Goal: Task Accomplishment & Management: Use online tool/utility

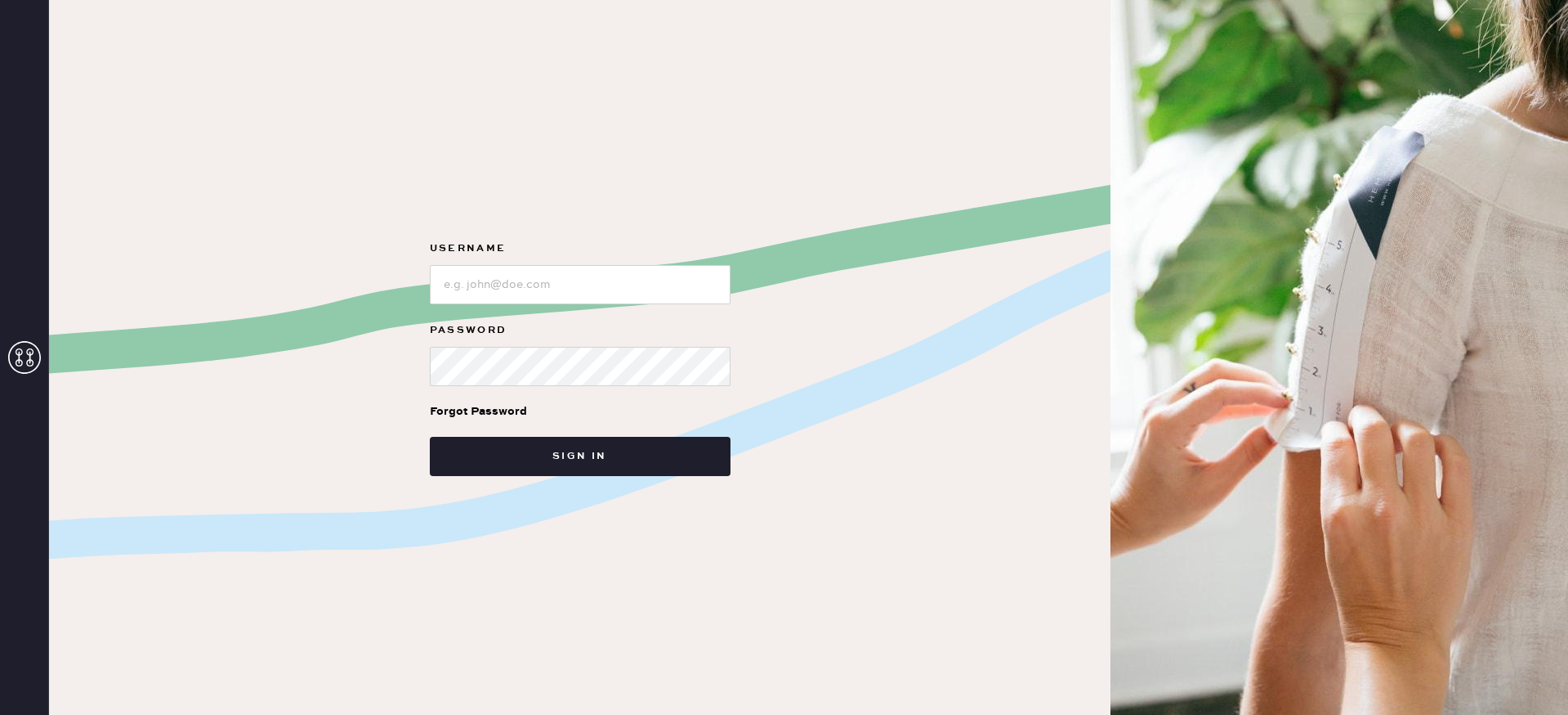
drag, startPoint x: 522, startPoint y: 259, endPoint x: 528, endPoint y: 268, distance: 10.8
click at [525, 259] on div "Username" at bounding box center [580, 250] width 300 height 23
click at [528, 287] on input "loginName" at bounding box center [580, 284] width 300 height 39
click at [479, 282] on input "loginName" at bounding box center [580, 284] width 300 height 39
drag, startPoint x: 545, startPoint y: 299, endPoint x: 536, endPoint y: 274, distance: 26.6
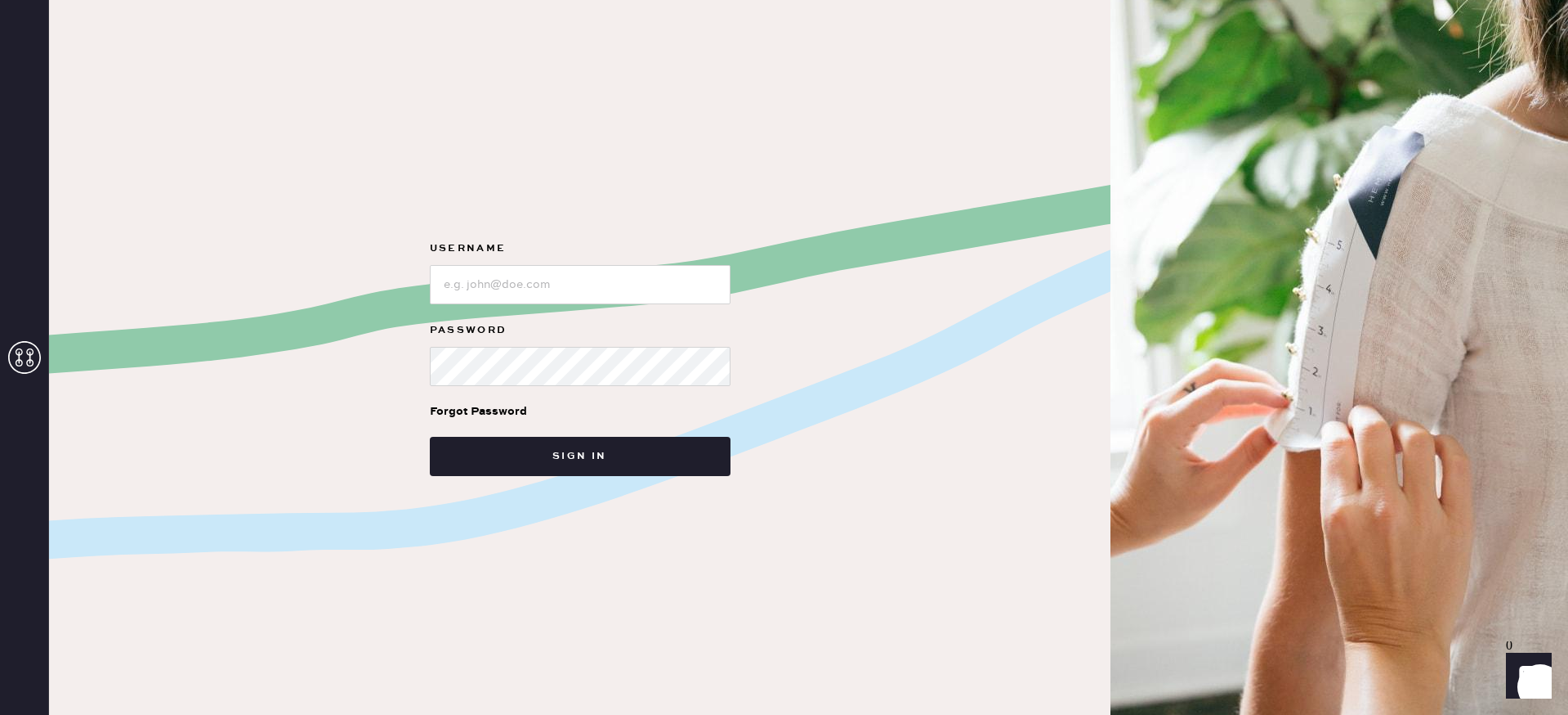
click at [542, 286] on form "Username Password Forgot Password Sign in" at bounding box center [580, 357] width 327 height 237
click at [536, 274] on input "loginName" at bounding box center [580, 284] width 300 height 39
type input "reformationuppereastside"
click at [430, 437] on button "Sign in" at bounding box center [580, 456] width 300 height 39
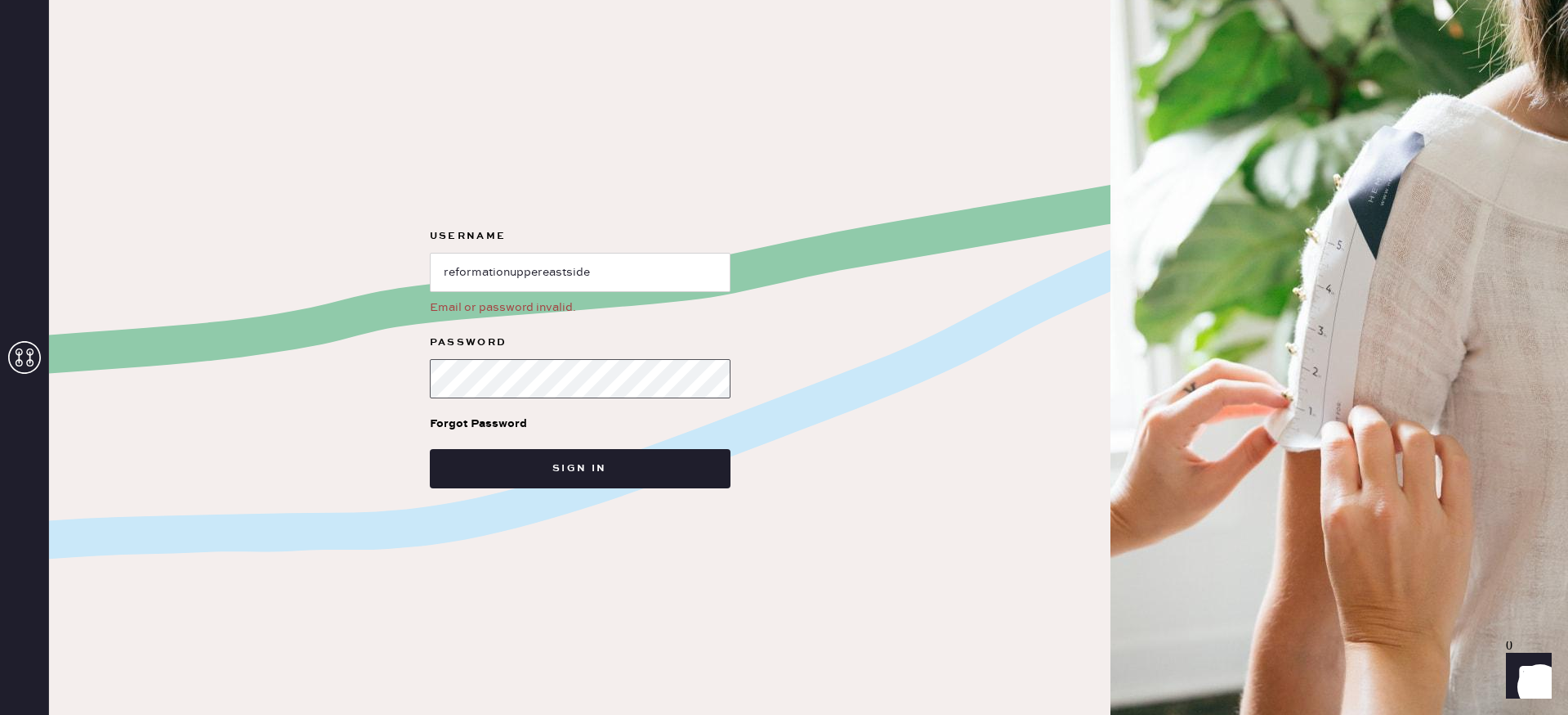
click at [430, 449] on button "Sign in" at bounding box center [580, 469] width 300 height 39
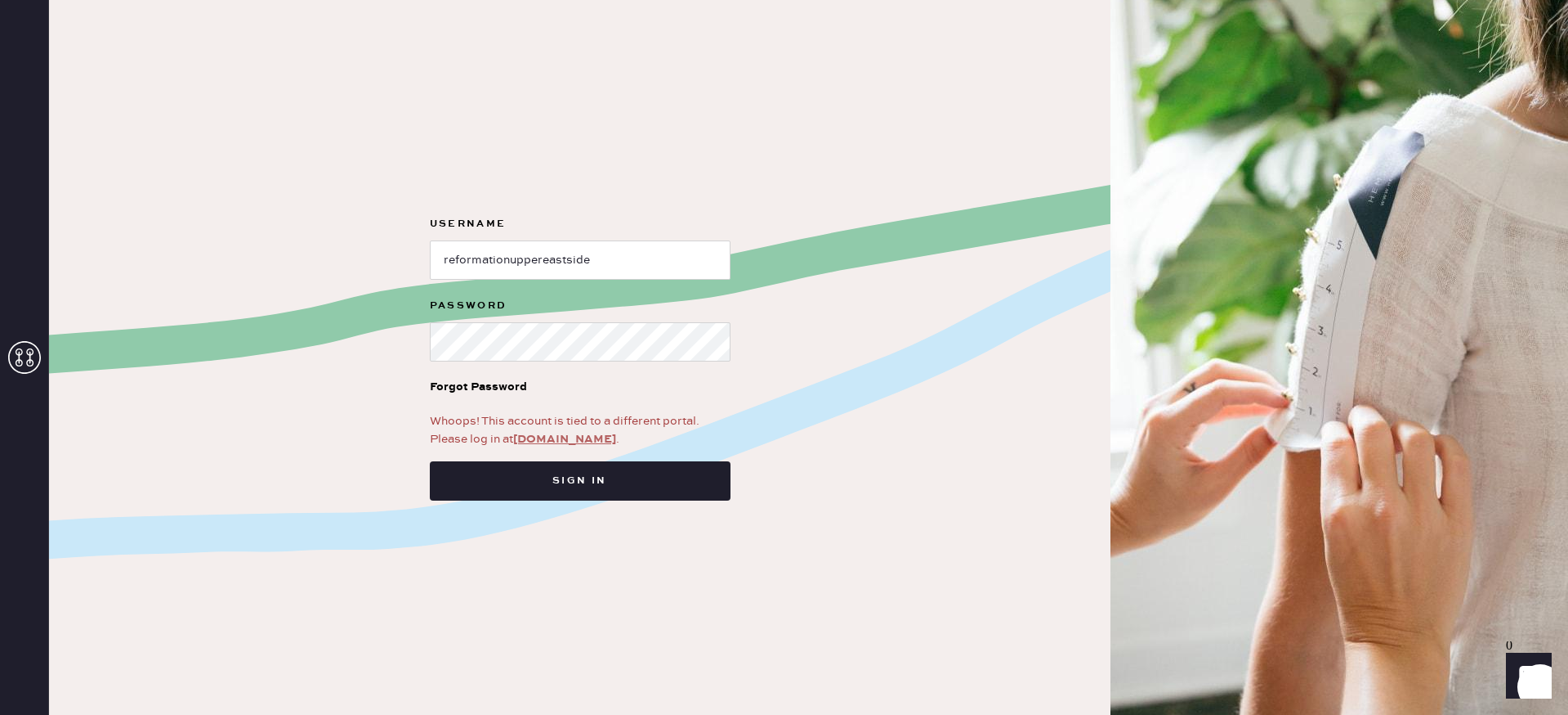
click at [568, 436] on link "app.hemster.co" at bounding box center [565, 439] width 103 height 15
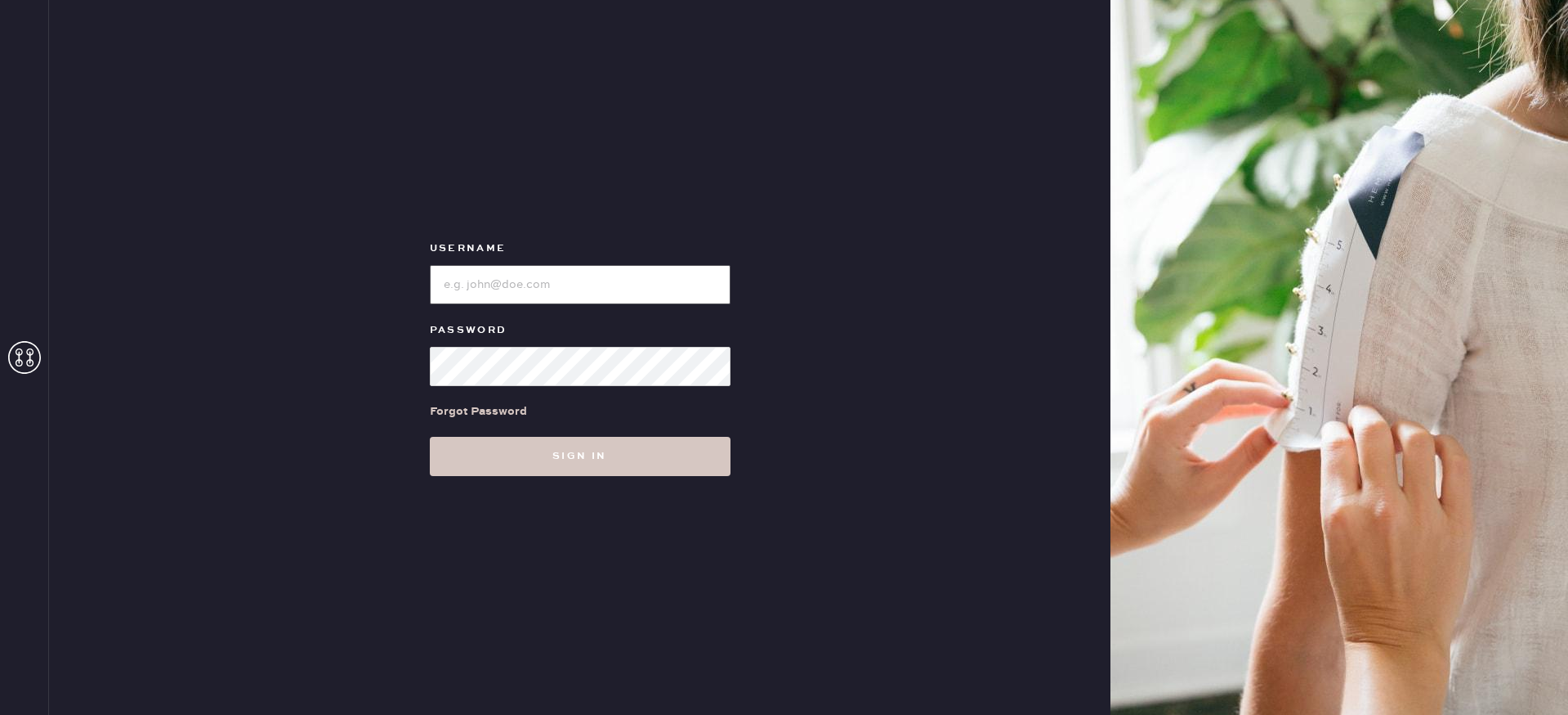
click at [531, 283] on input "loginName" at bounding box center [580, 284] width 300 height 39
type input "reformationuppereastside"
click at [430, 437] on button "Sign in" at bounding box center [580, 456] width 300 height 39
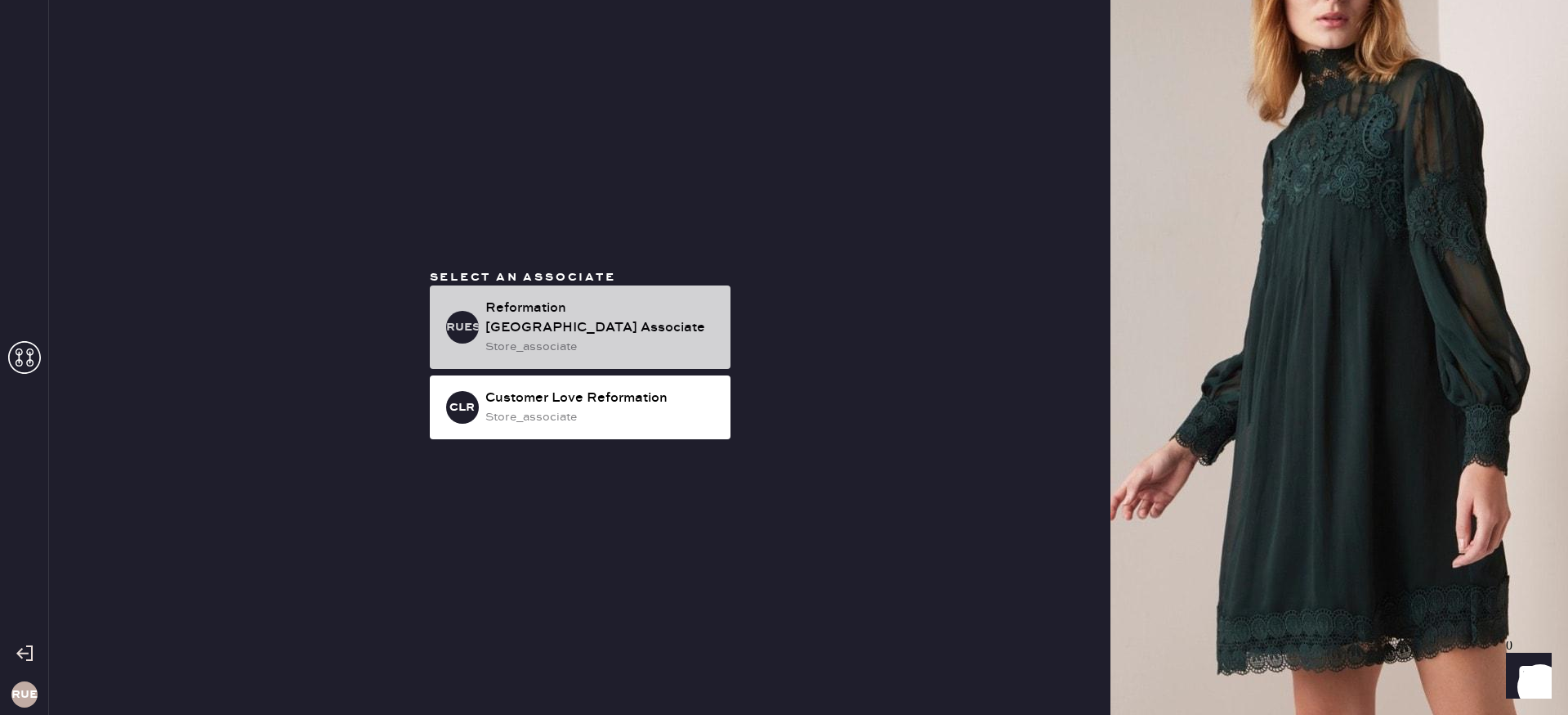
click at [643, 336] on div "Reformation [GEOGRAPHIC_DATA] Associate" at bounding box center [602, 318] width 232 height 39
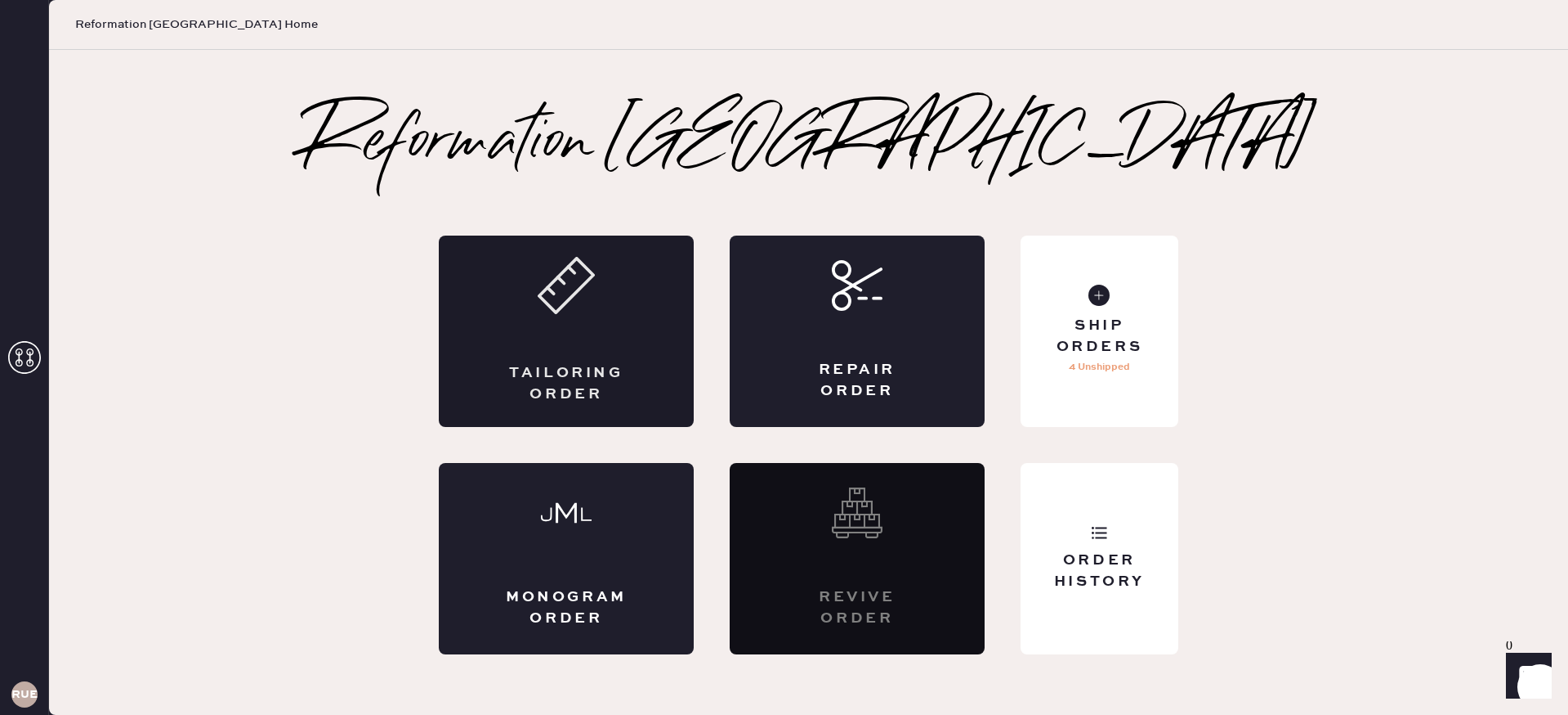
click at [631, 311] on div "Tailoring Order" at bounding box center [566, 330] width 255 height 191
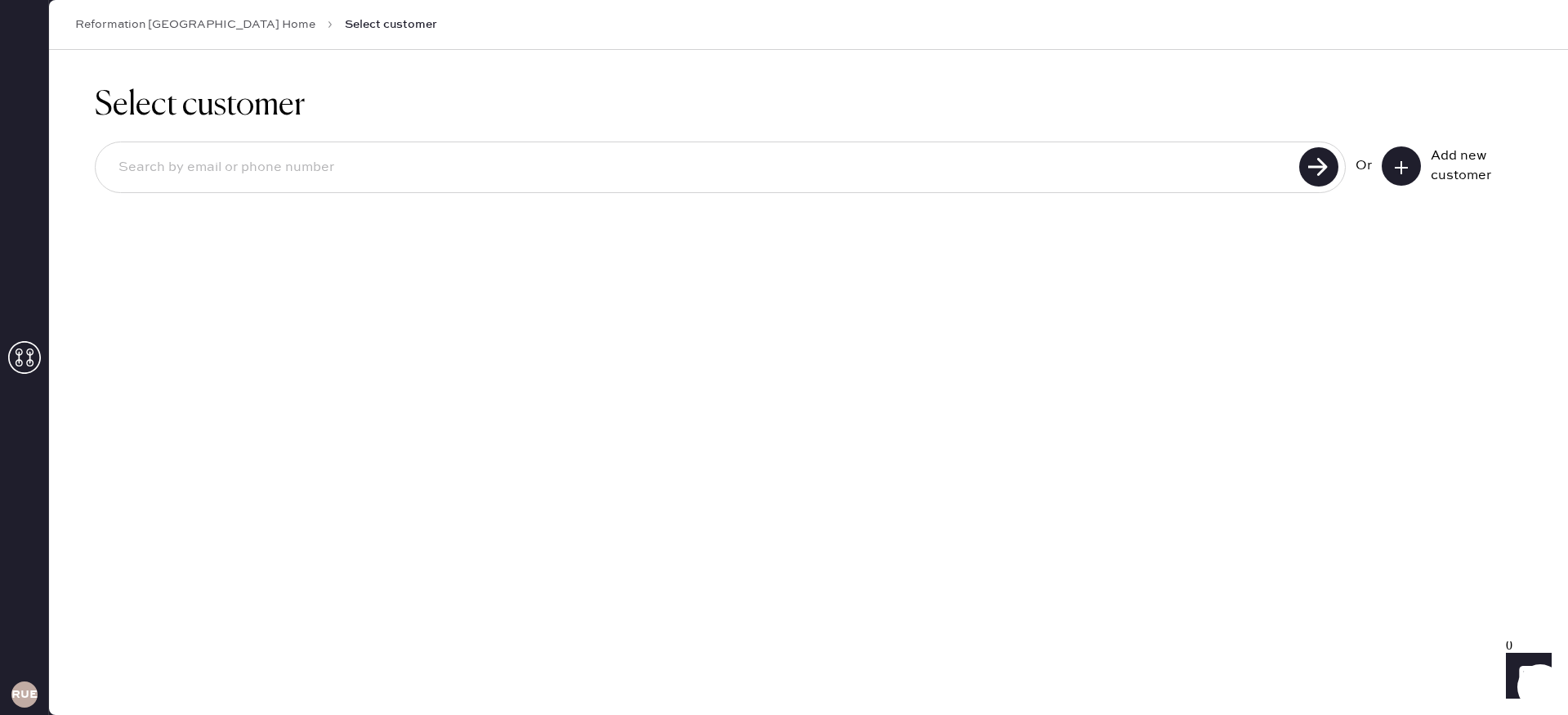
click at [22, 355] on icon at bounding box center [24, 357] width 32 height 32
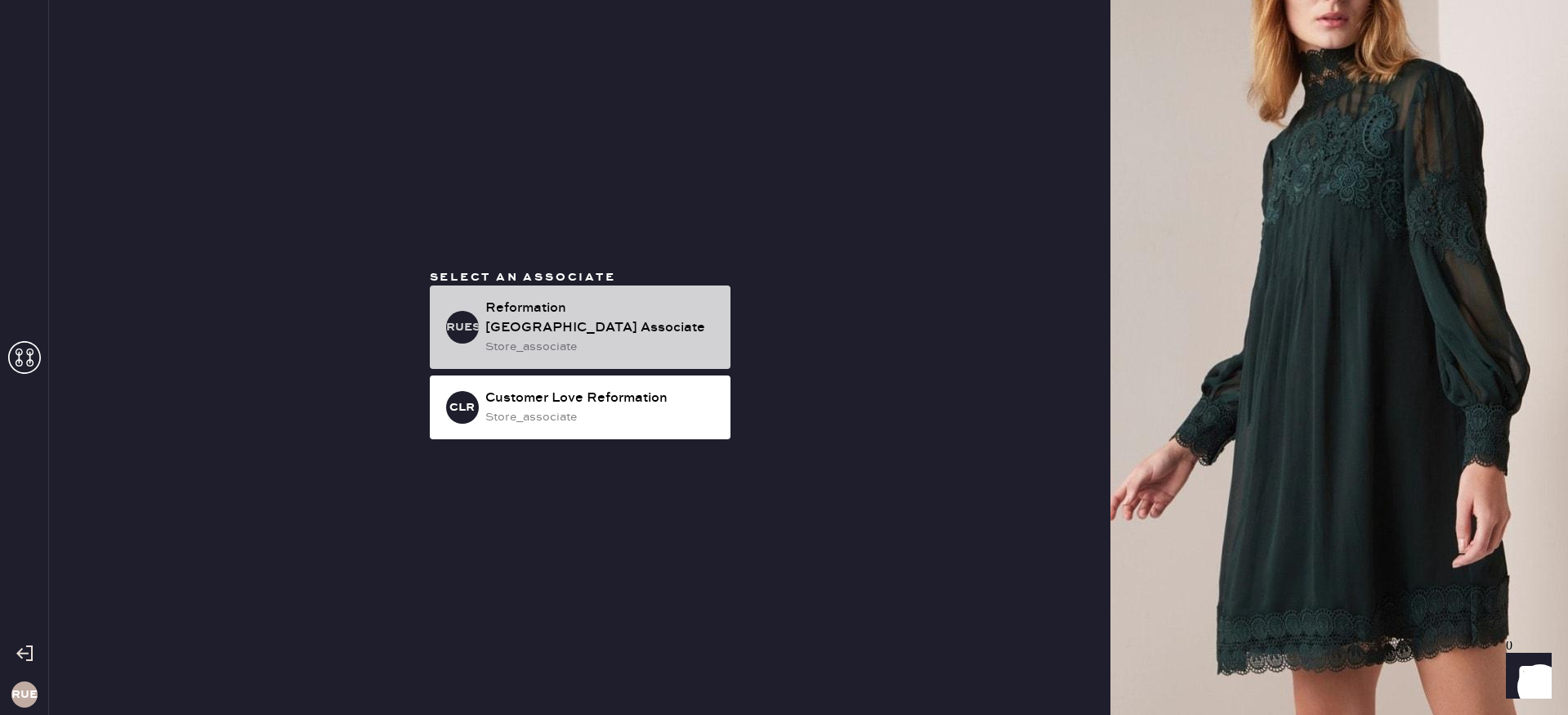
click at [589, 337] on div "Reformation [GEOGRAPHIC_DATA] Associate" at bounding box center [602, 318] width 232 height 39
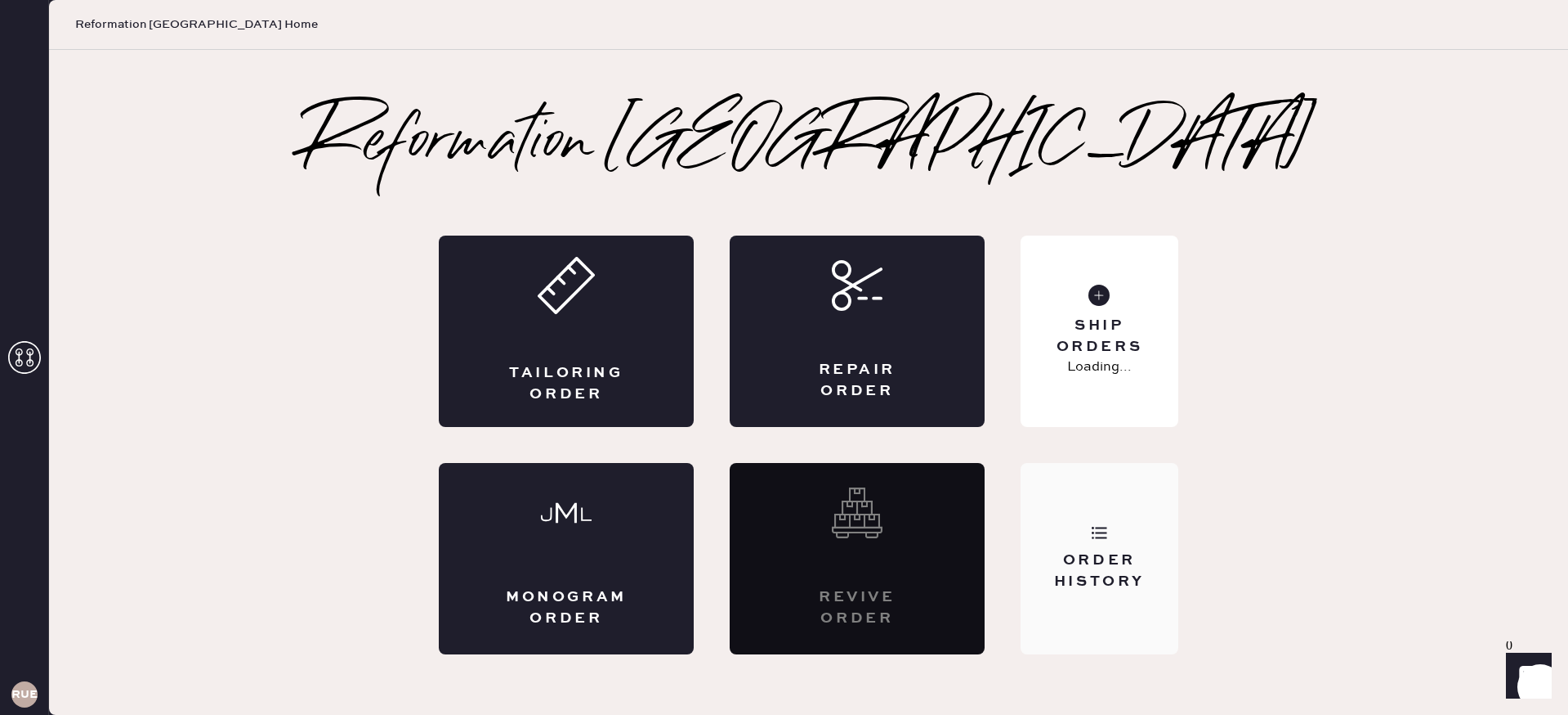
click at [1112, 561] on div "Order History" at bounding box center [1100, 571] width 132 height 41
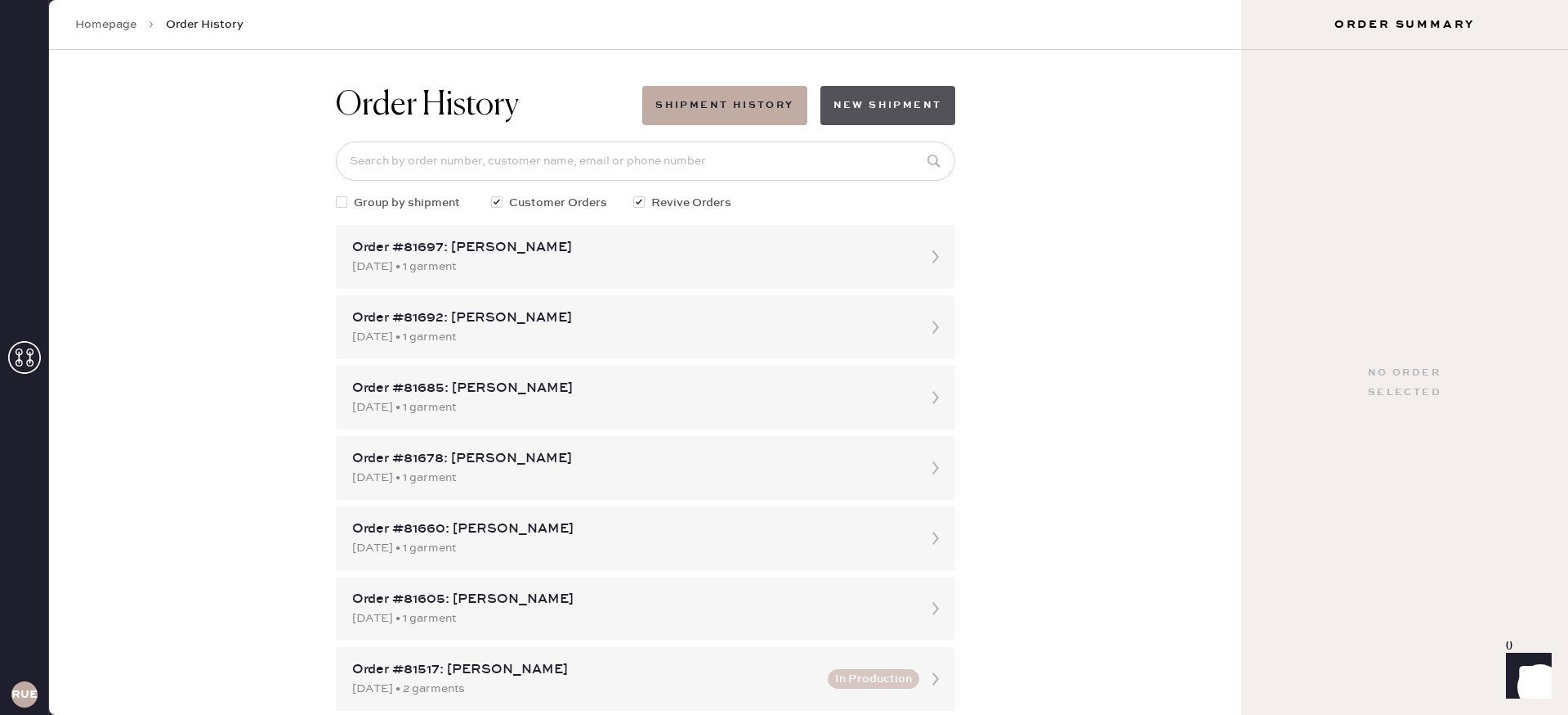
click at [915, 108] on button "New Shipment" at bounding box center [888, 105] width 135 height 39
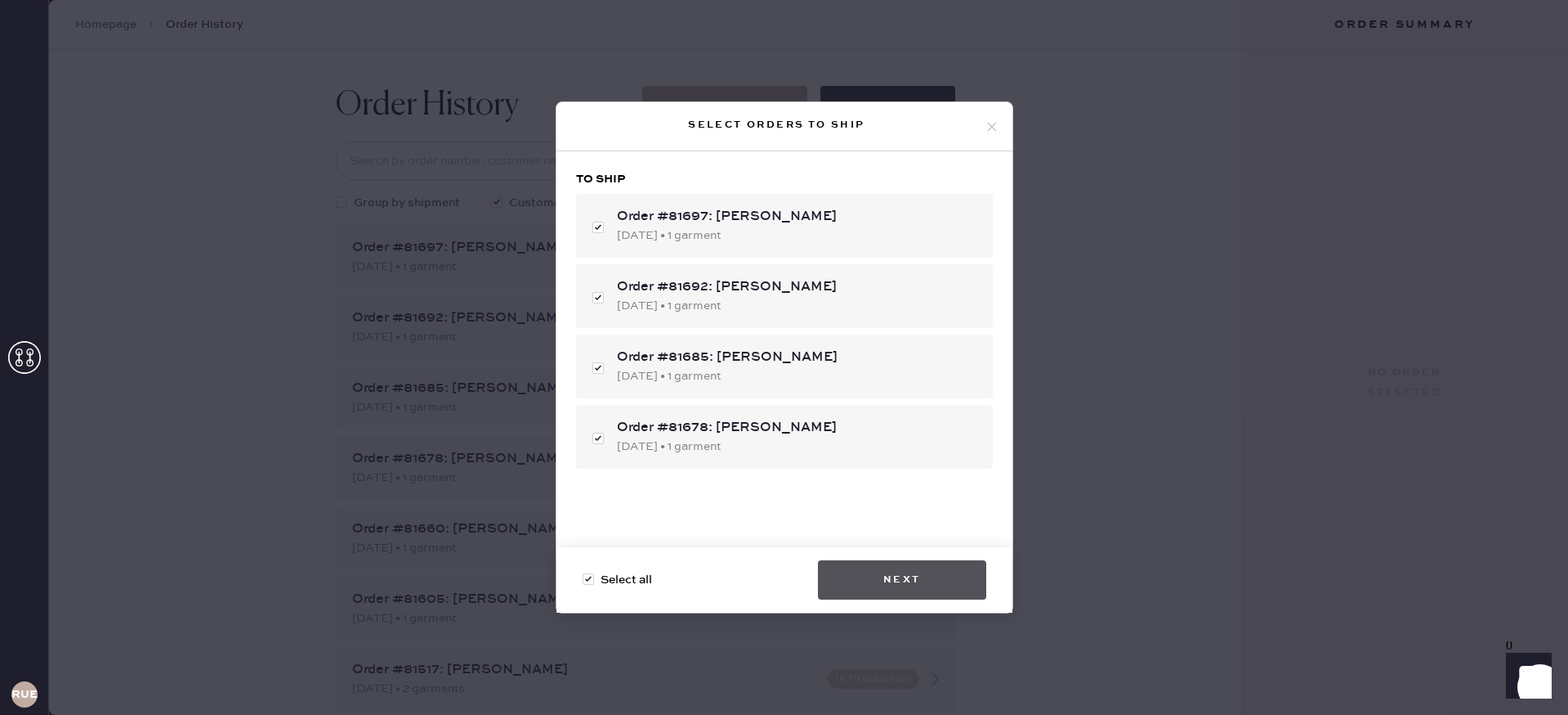
click at [950, 585] on button "Next" at bounding box center [902, 580] width 169 height 39
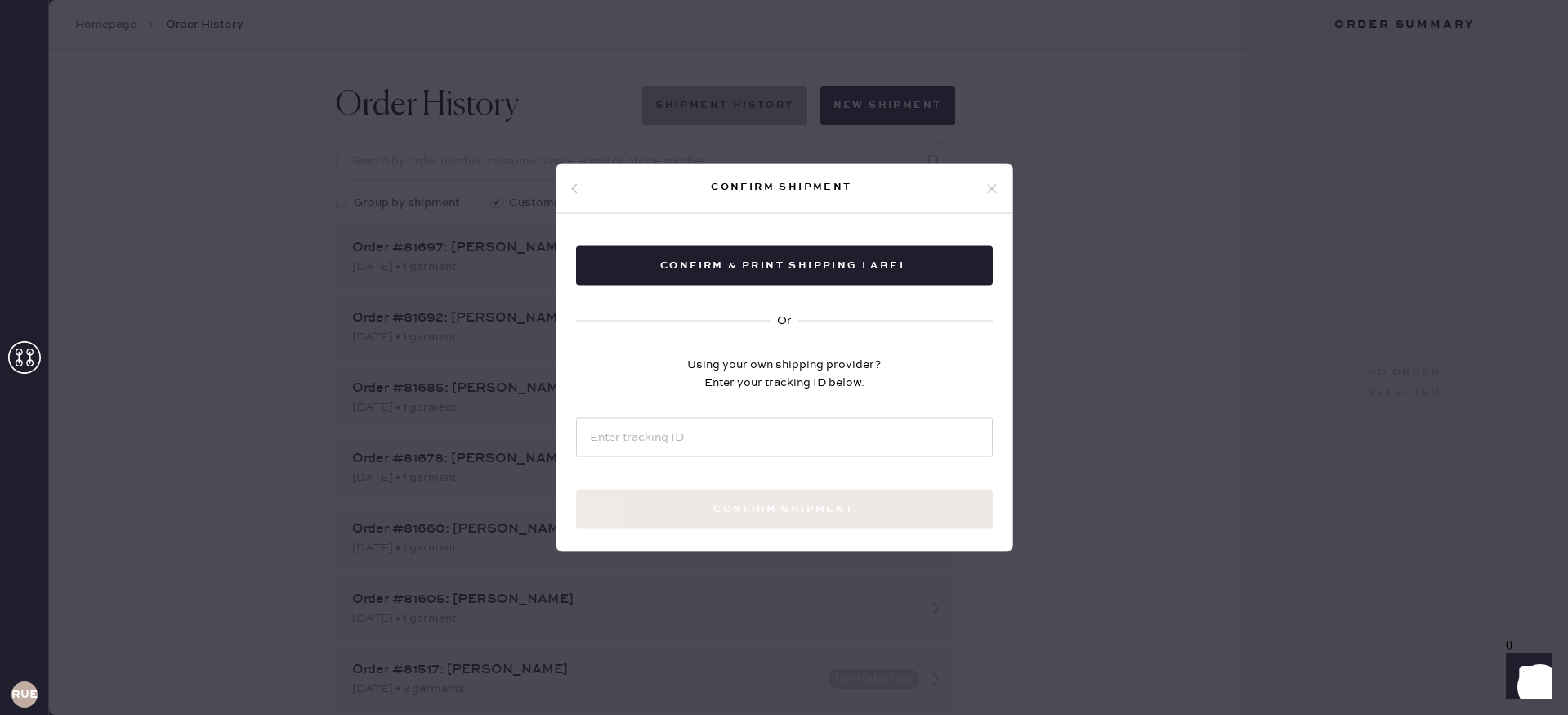
click at [799, 291] on div "Confirm & Print shipping label Or Using your own shipping provider? Enter your …" at bounding box center [784, 406] width 456 height 387
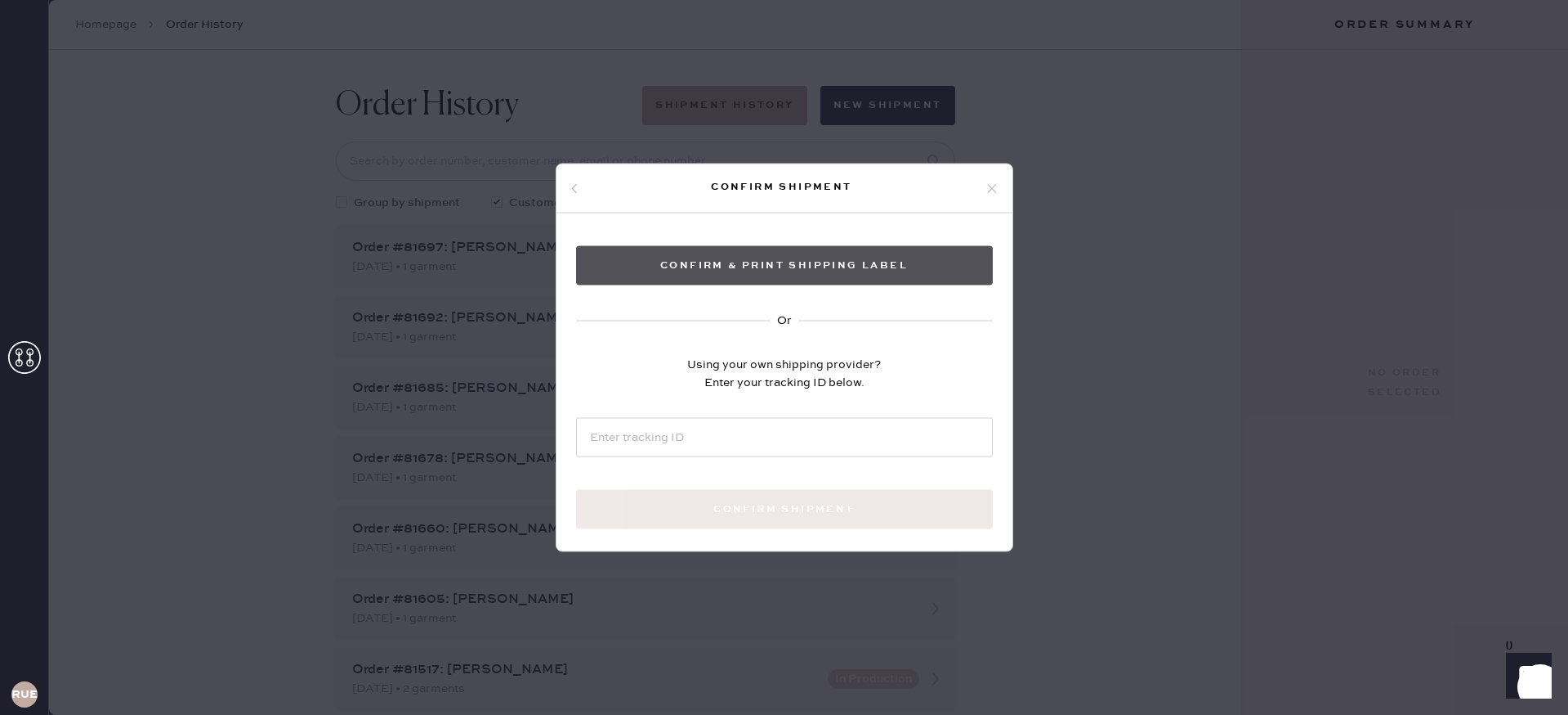
click at [795, 281] on button "Confirm & Print shipping label" at bounding box center [784, 266] width 417 height 39
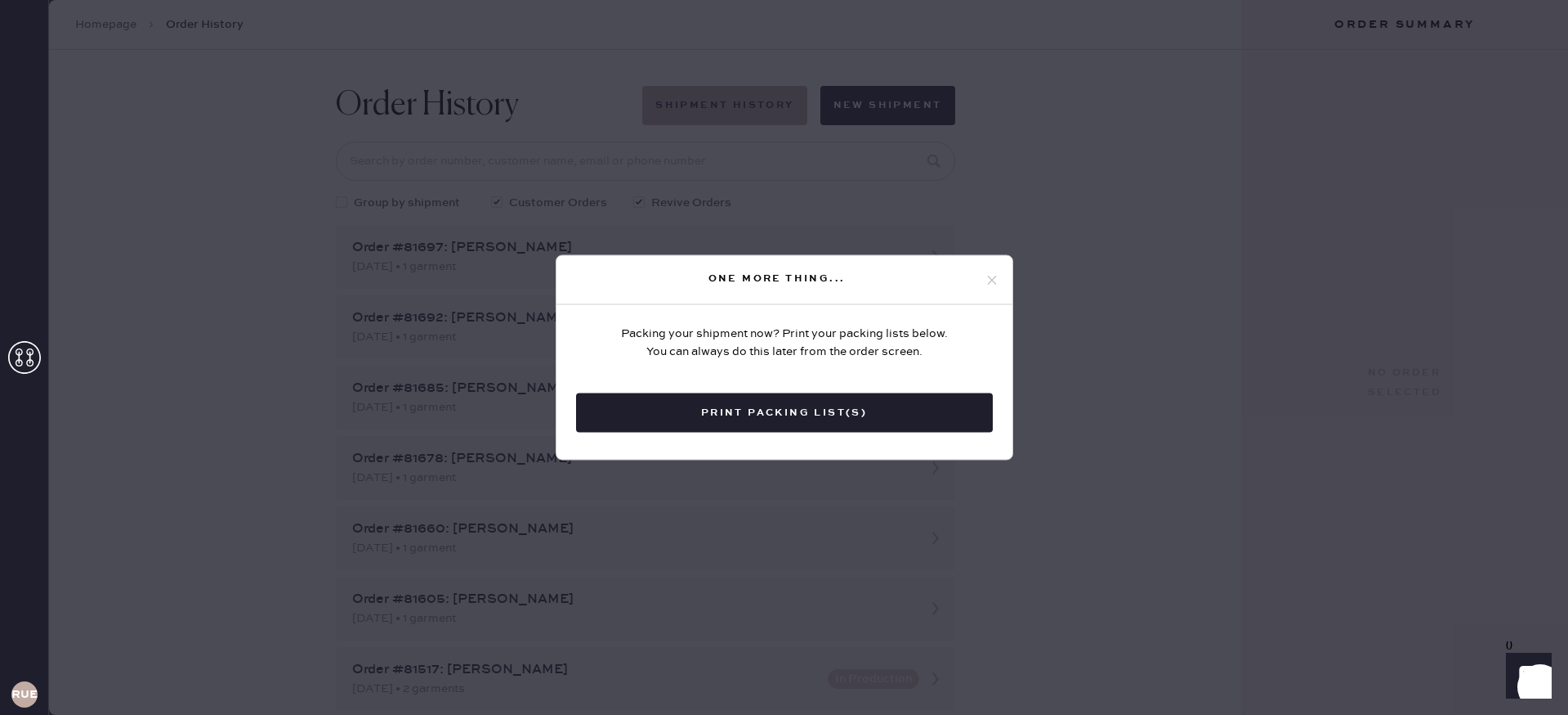
click at [991, 281] on icon at bounding box center [991, 280] width 15 height 15
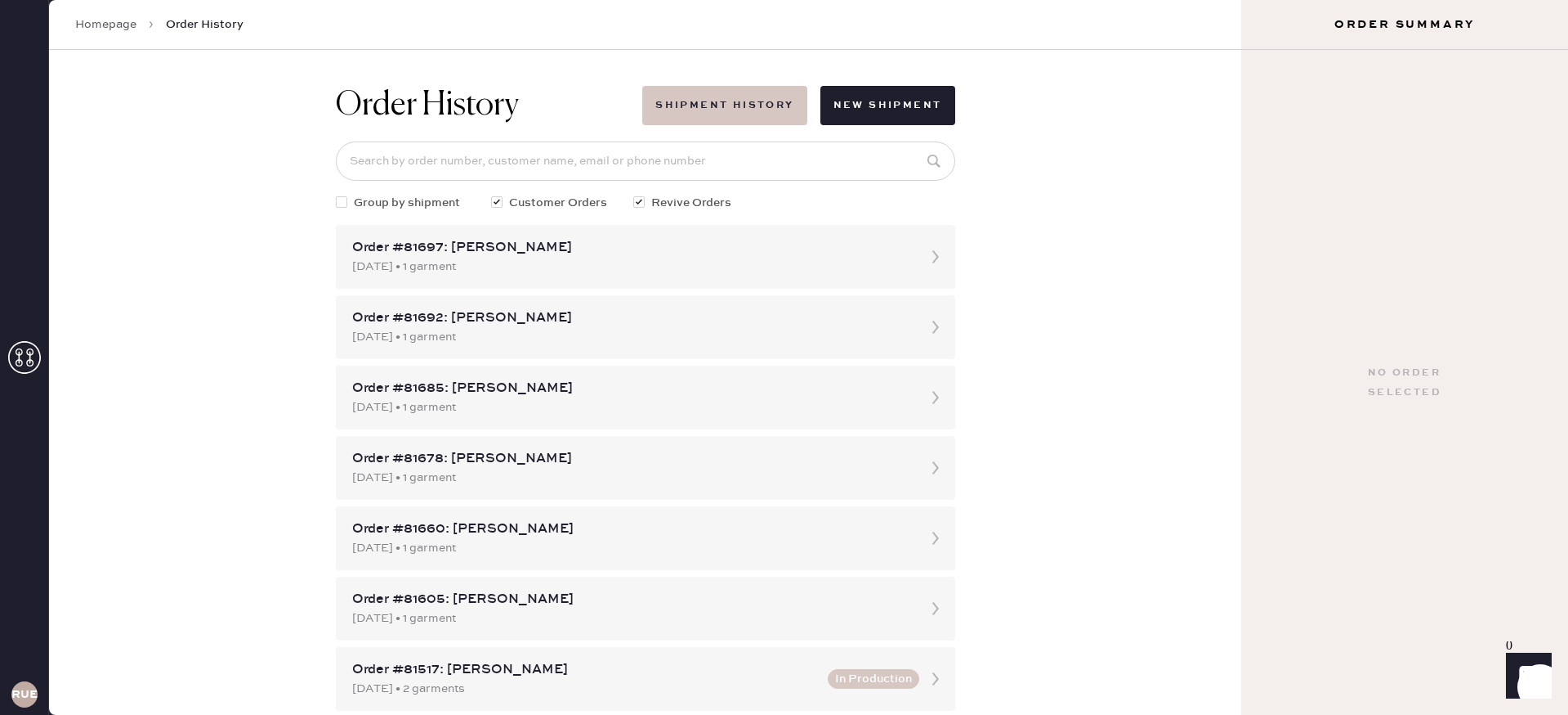
click at [719, 107] on button "Shipment History" at bounding box center [724, 105] width 164 height 39
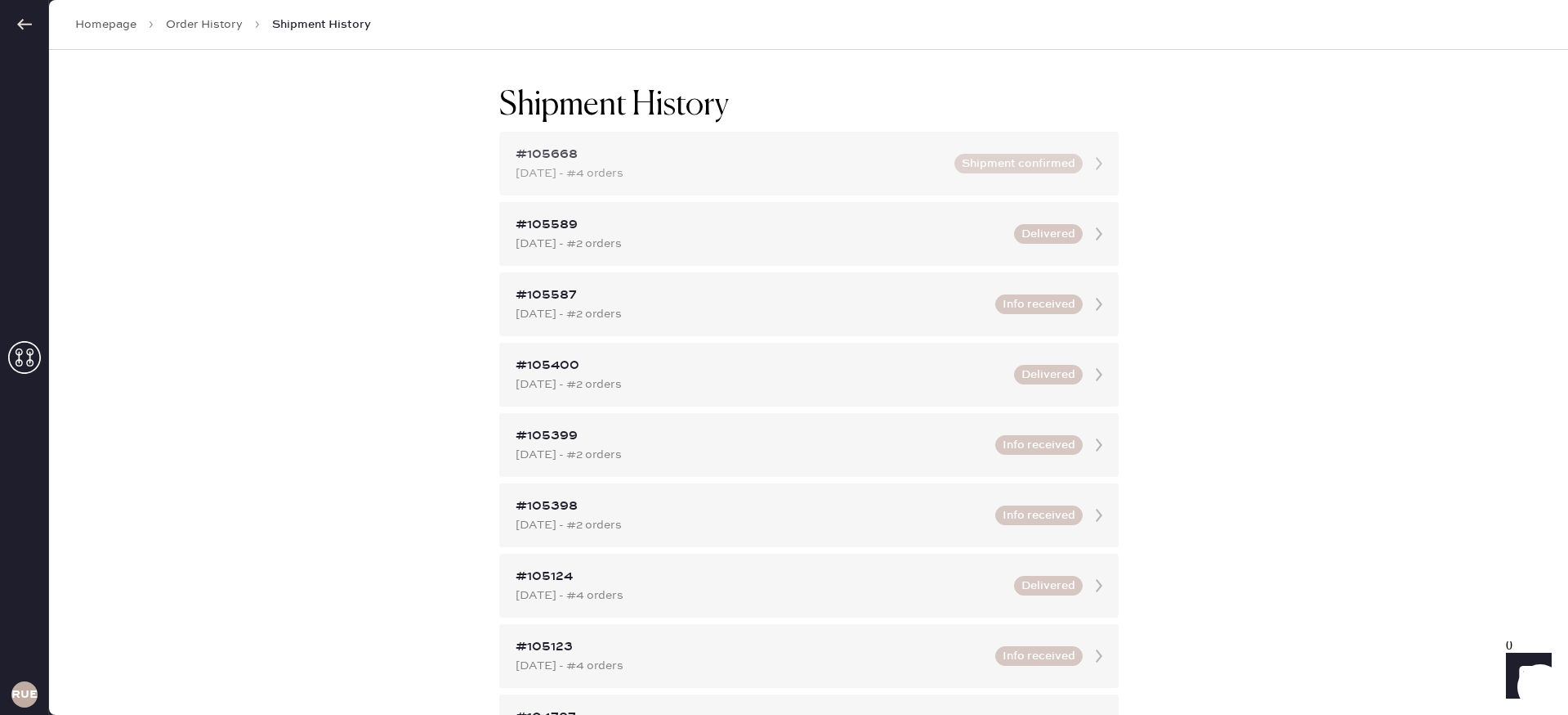
click at [783, 174] on div "[DATE] - #4 orders" at bounding box center [729, 173] width 429 height 18
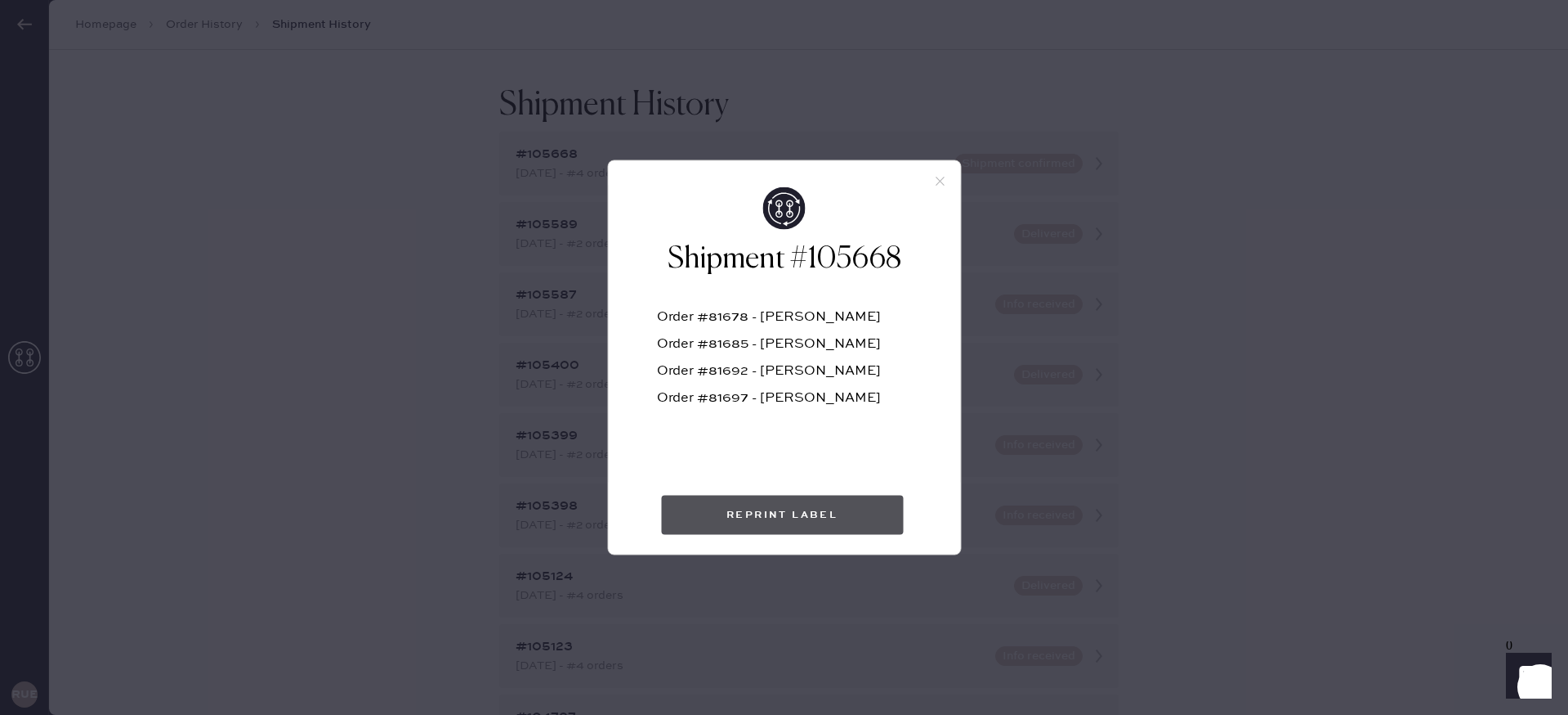
click at [824, 522] on button "Reprint Label" at bounding box center [782, 515] width 242 height 39
